Goal: Information Seeking & Learning: Learn about a topic

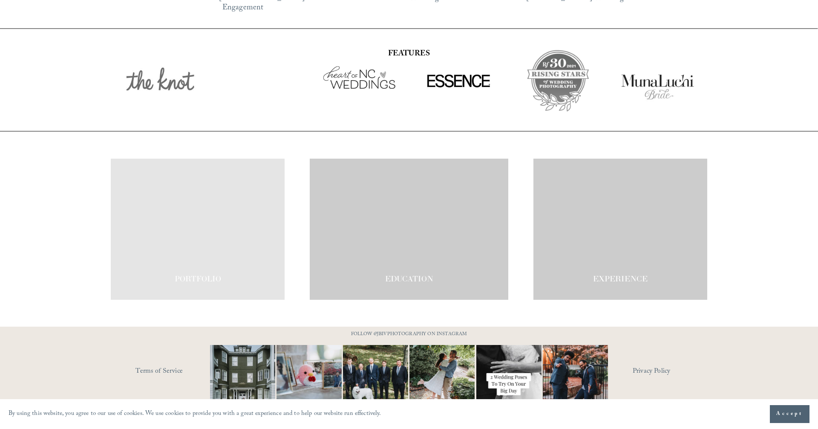
scroll to position [1486, 0]
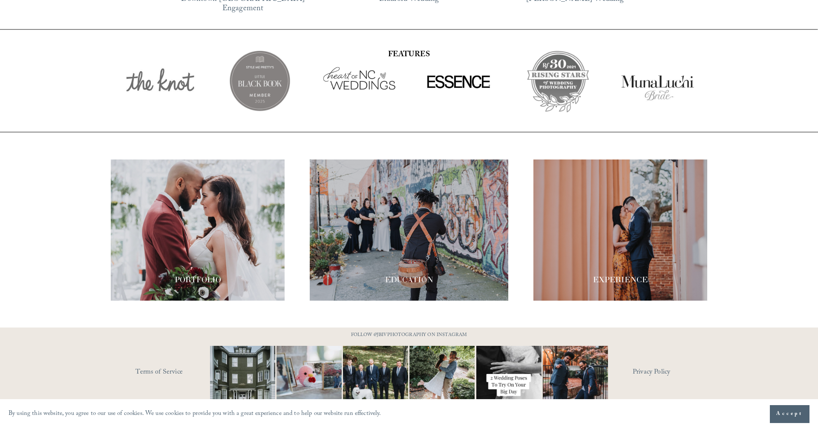
click at [228, 191] on div at bounding box center [198, 229] width 174 height 141
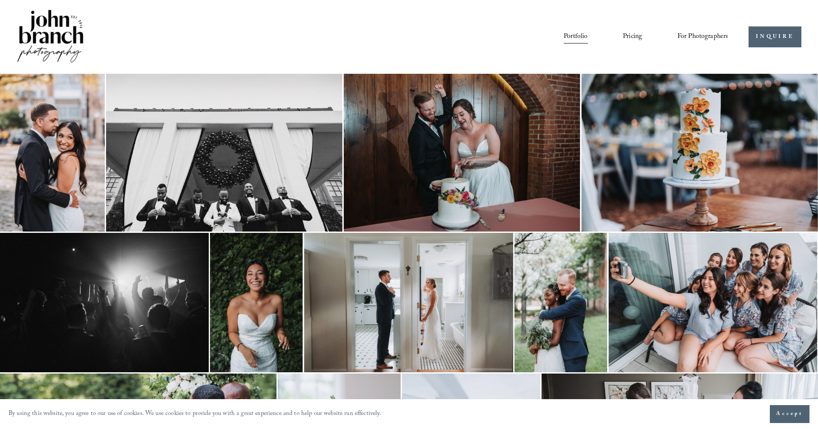
scroll to position [0, 0]
click at [638, 37] on link "Pricing" at bounding box center [632, 37] width 19 height 14
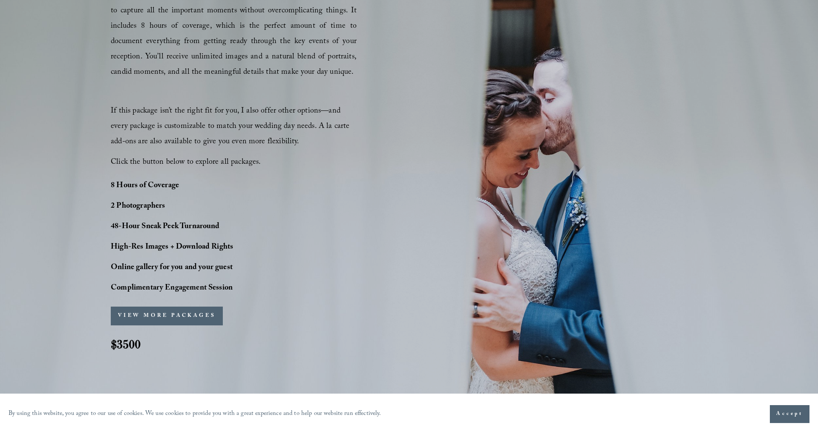
scroll to position [584, 0]
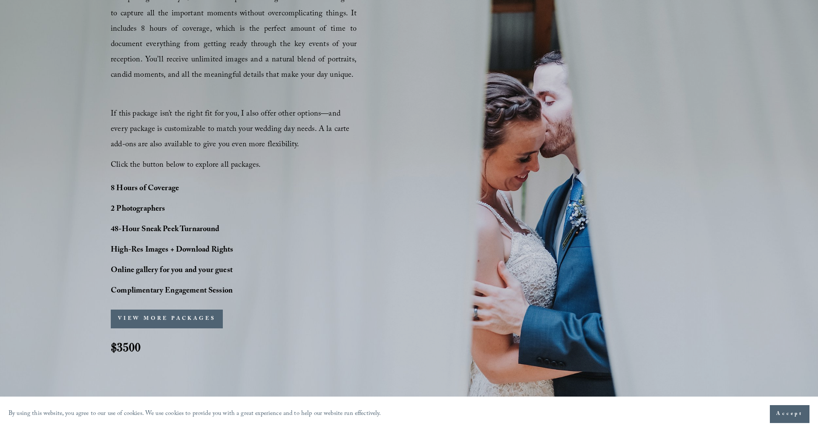
click at [199, 316] on button "VIEW MORE PACKAGES" at bounding box center [167, 318] width 112 height 19
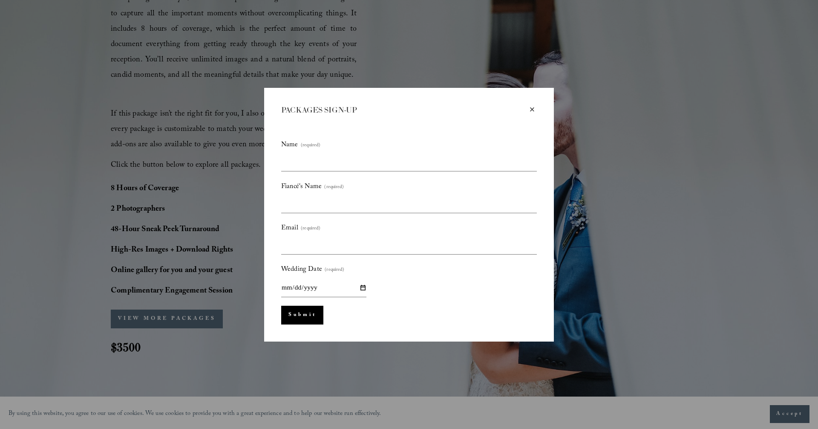
click at [532, 108] on div "×" at bounding box center [532, 109] width 9 height 9
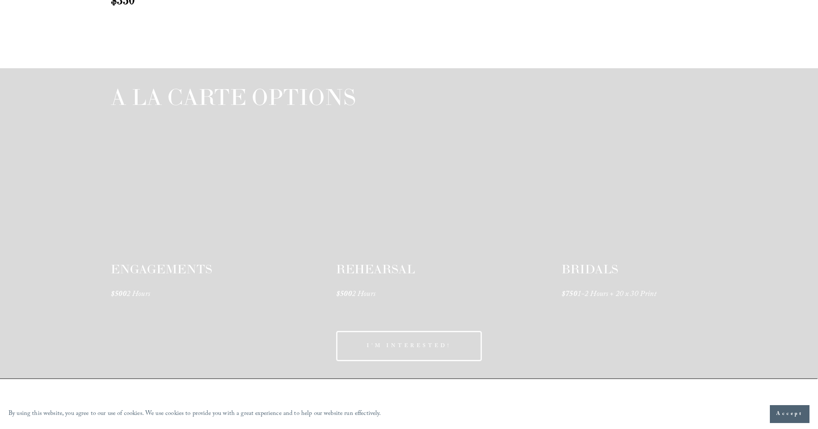
scroll to position [1243, 0]
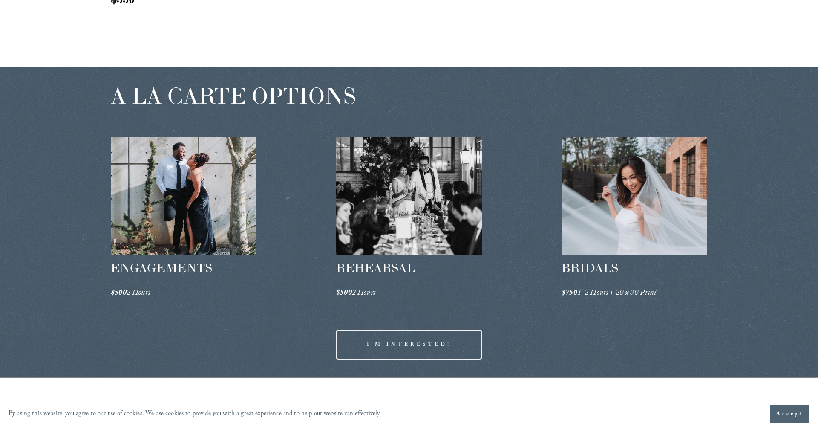
click at [191, 232] on div at bounding box center [184, 196] width 146 height 118
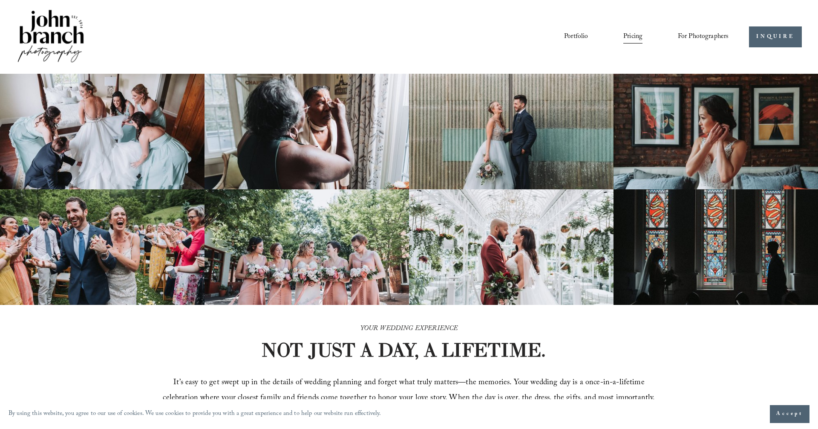
click at [583, 35] on link "Portfolio" at bounding box center [576, 37] width 24 height 14
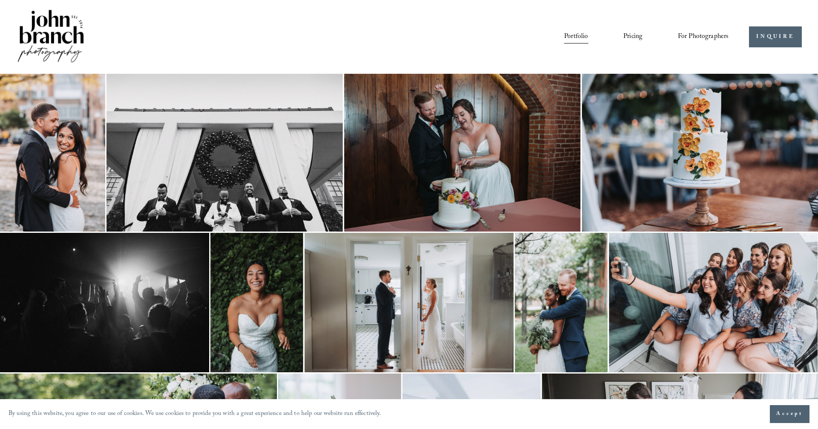
click at [63, 35] on img at bounding box center [50, 37] width 69 height 58
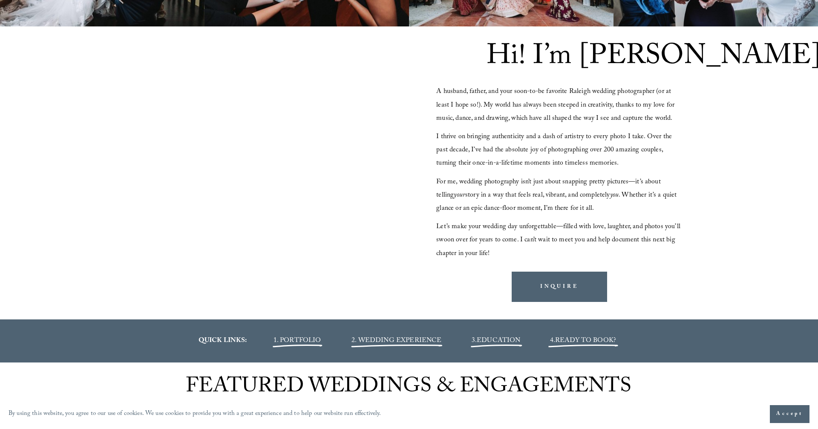
scroll to position [814, 0]
